Goal: Task Accomplishment & Management: Complete application form

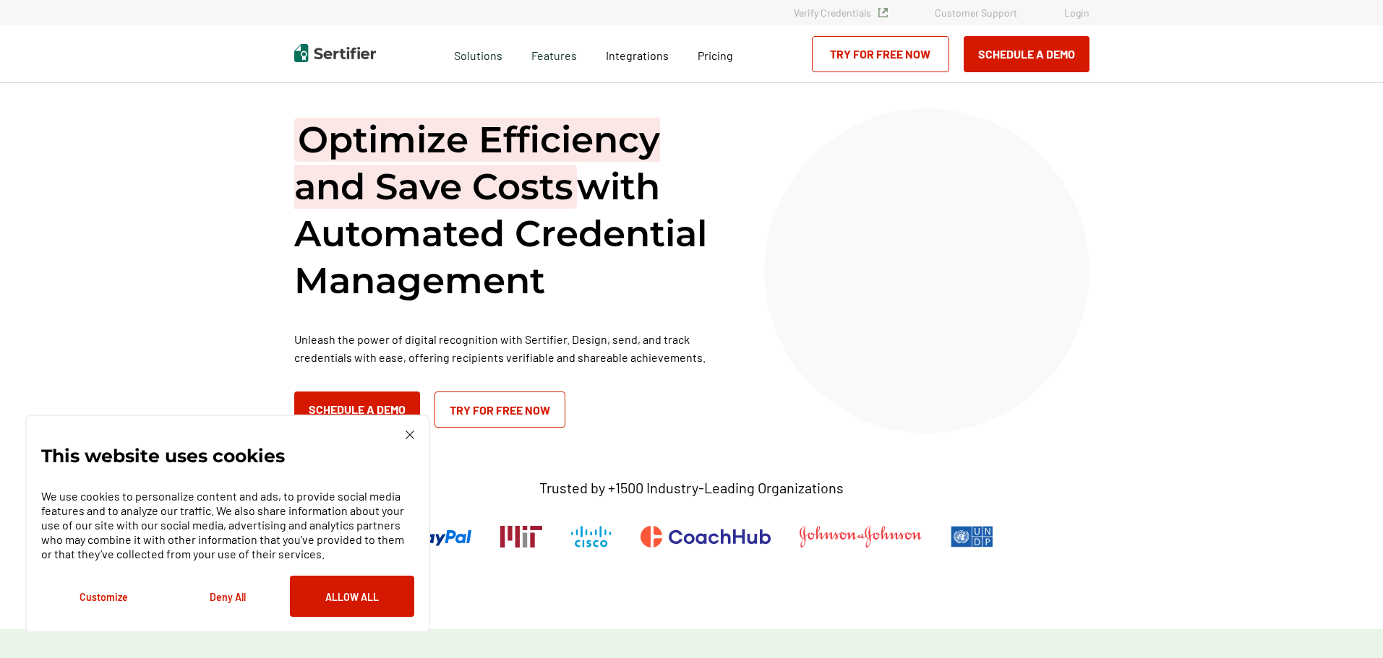
click at [887, 64] on link "Try for Free Now" at bounding box center [880, 54] width 137 height 36
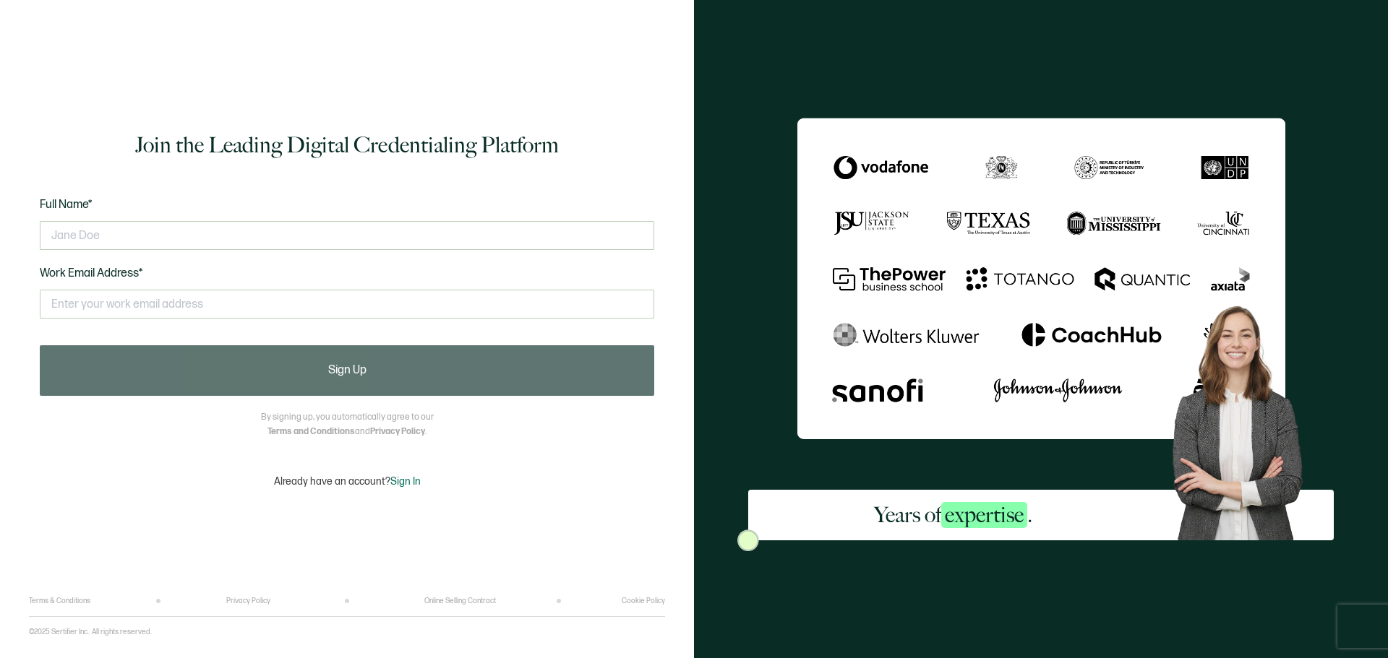
click at [312, 219] on div at bounding box center [347, 235] width 614 height 43
click at [308, 230] on input "text" at bounding box center [347, 235] width 614 height 29
